Goal: Transaction & Acquisition: Purchase product/service

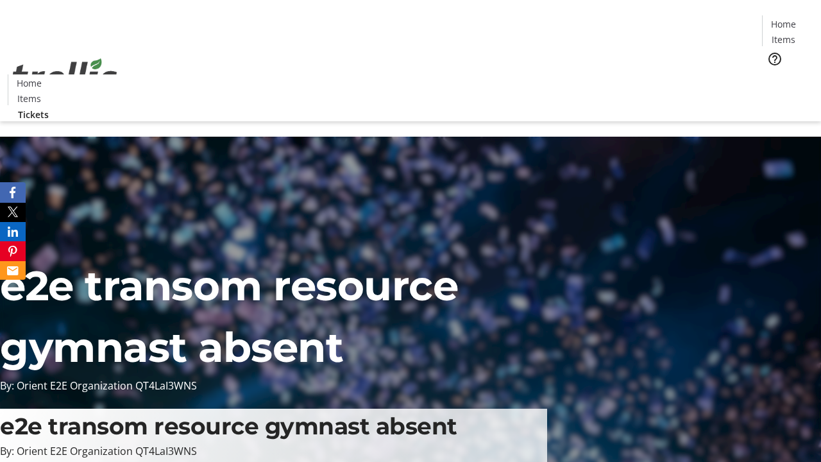
click at [772, 74] on span "Tickets" at bounding box center [787, 80] width 31 height 13
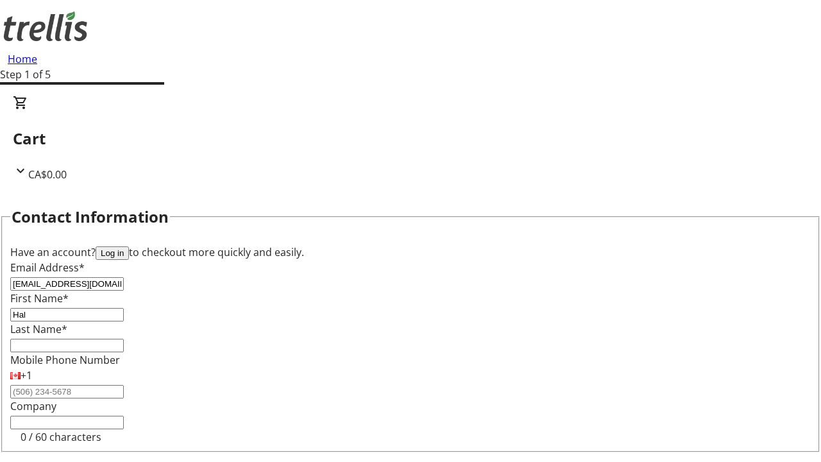
type input "Hal"
type input "[PERSON_NAME]"
